Goal: Navigation & Orientation: Find specific page/section

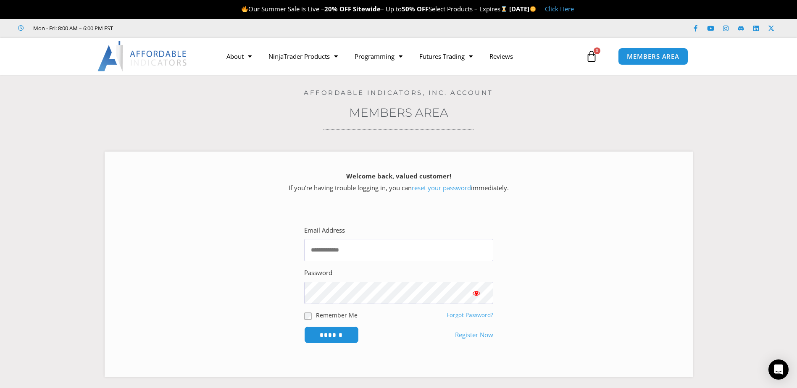
click at [152, 65] on img at bounding box center [142, 56] width 90 height 30
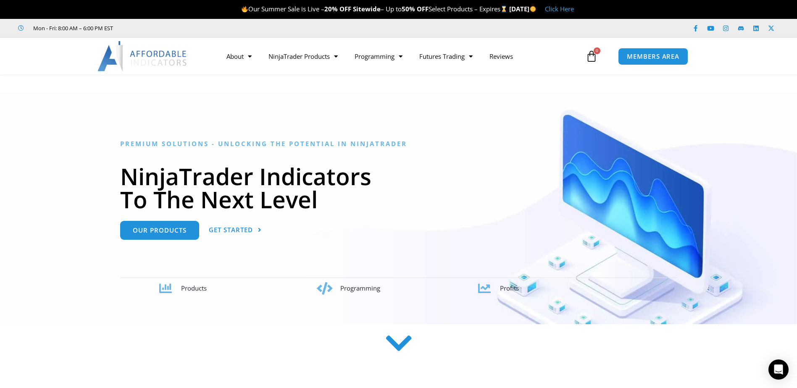
click at [146, 44] on img at bounding box center [142, 56] width 90 height 30
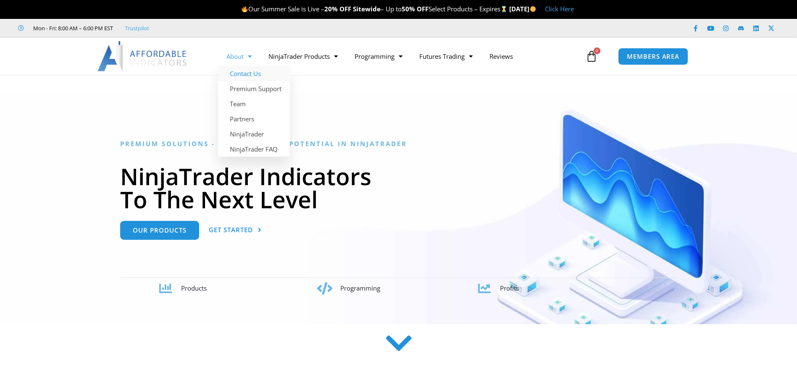
click at [246, 73] on link "Contact Us" at bounding box center [254, 73] width 72 height 15
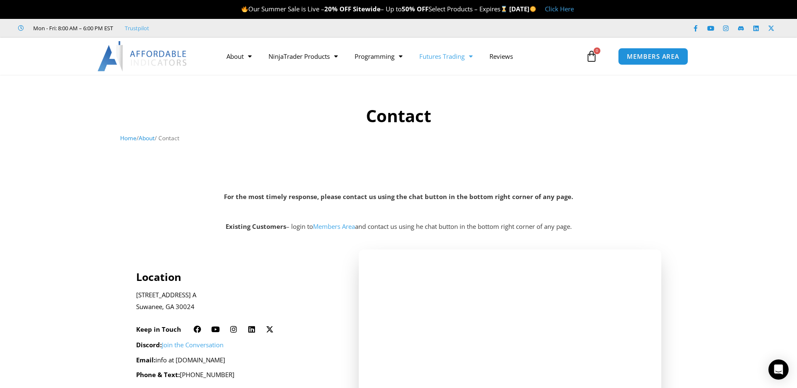
click at [438, 58] on link "Futures Trading" at bounding box center [446, 56] width 70 height 19
click at [447, 88] on link "Prop Firms" at bounding box center [442, 88] width 63 height 15
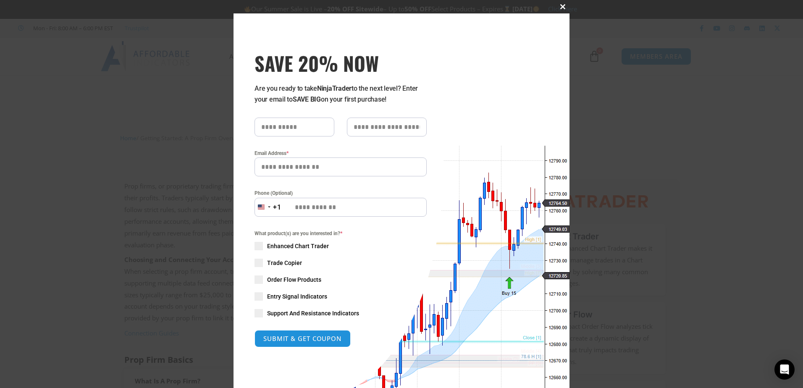
drag, startPoint x: 558, startPoint y: 5, endPoint x: 577, endPoint y: 10, distance: 19.8
click at [558, 6] on span at bounding box center [562, 6] width 13 height 5
